Goal: Information Seeking & Learning: Learn about a topic

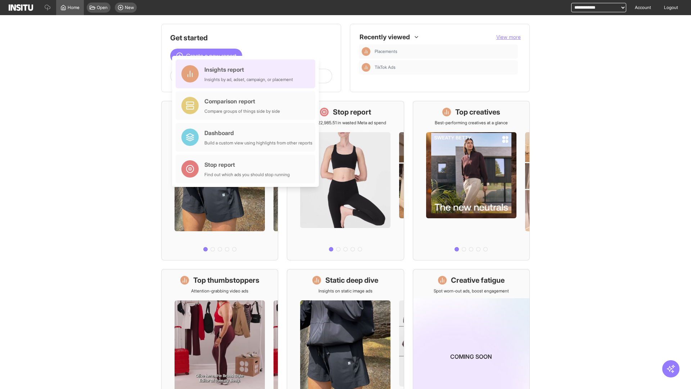
click at [247, 74] on div "Insights report Insights by ad, adset, campaign, or placement" at bounding box center [249, 73] width 89 height 17
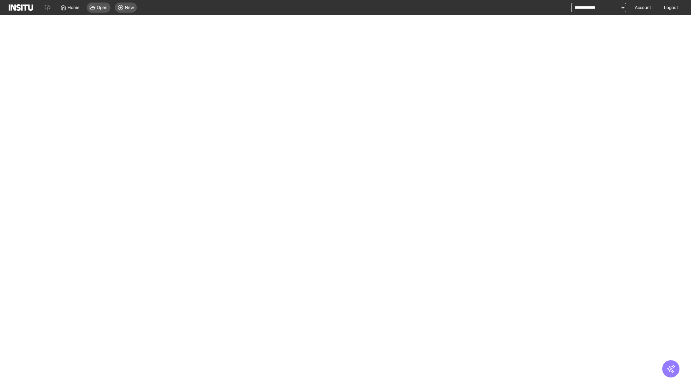
select select "**"
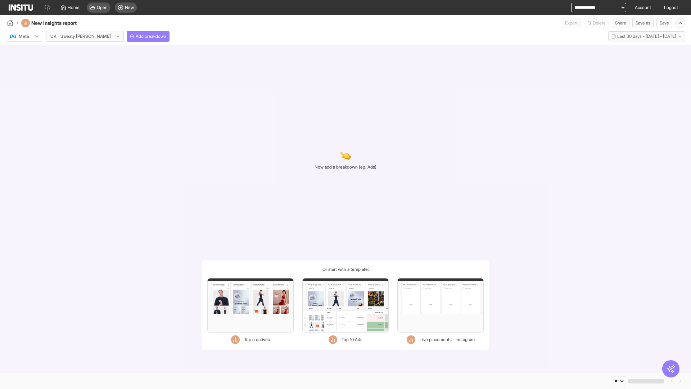
click at [24, 36] on div at bounding box center [19, 36] width 20 height 7
click at [26, 64] on span "TikTok" at bounding box center [25, 64] width 12 height 6
